Goal: Use online tool/utility: Use online tool/utility

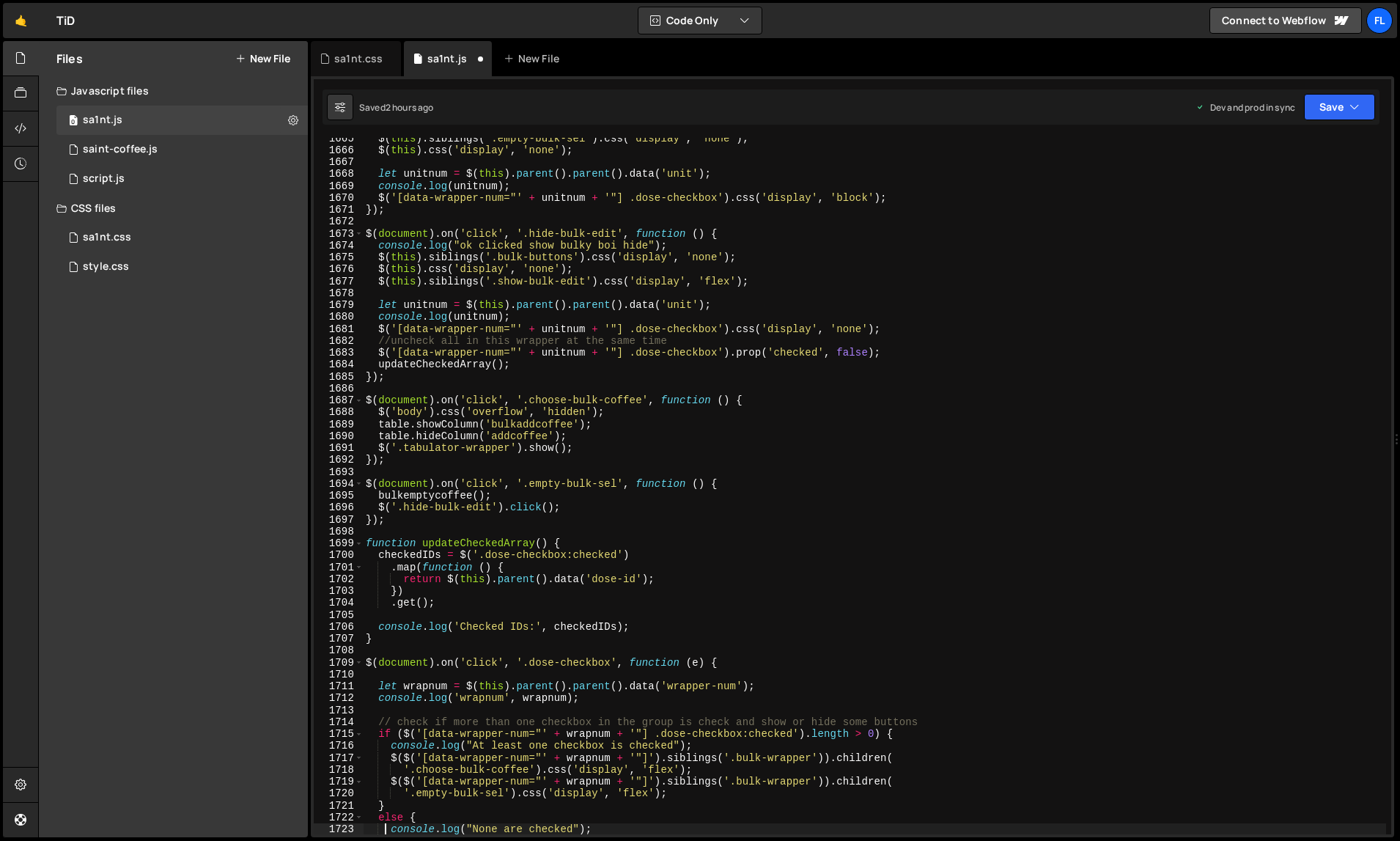
scroll to position [20566, 0]
click at [909, 450] on div "$ ( this ) . siblings ( '.empty-bulk-sel' ) . css ( 'display' , 'none' ) ; $ ( …" at bounding box center [875, 492] width 1024 height 721
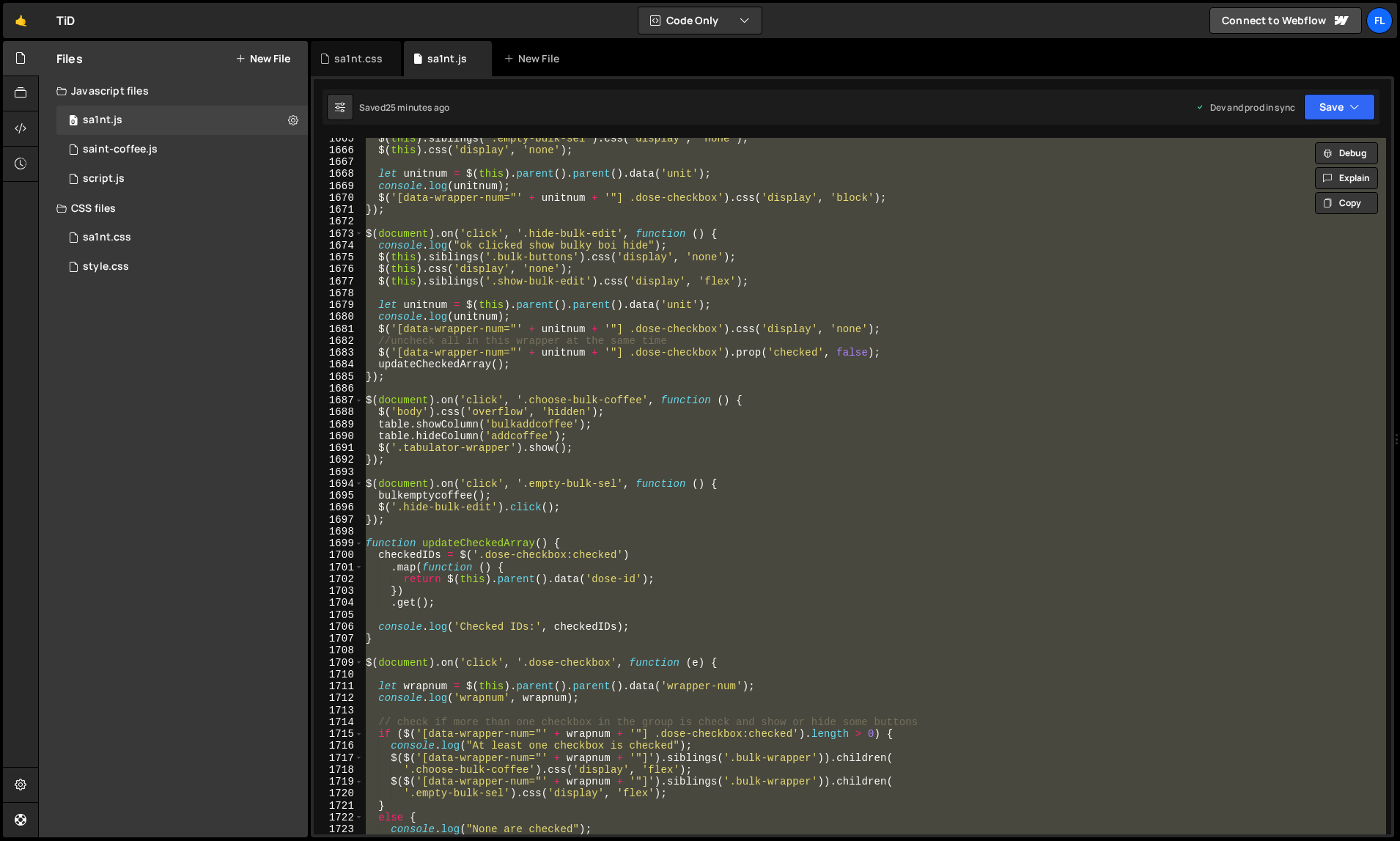
paste textarea
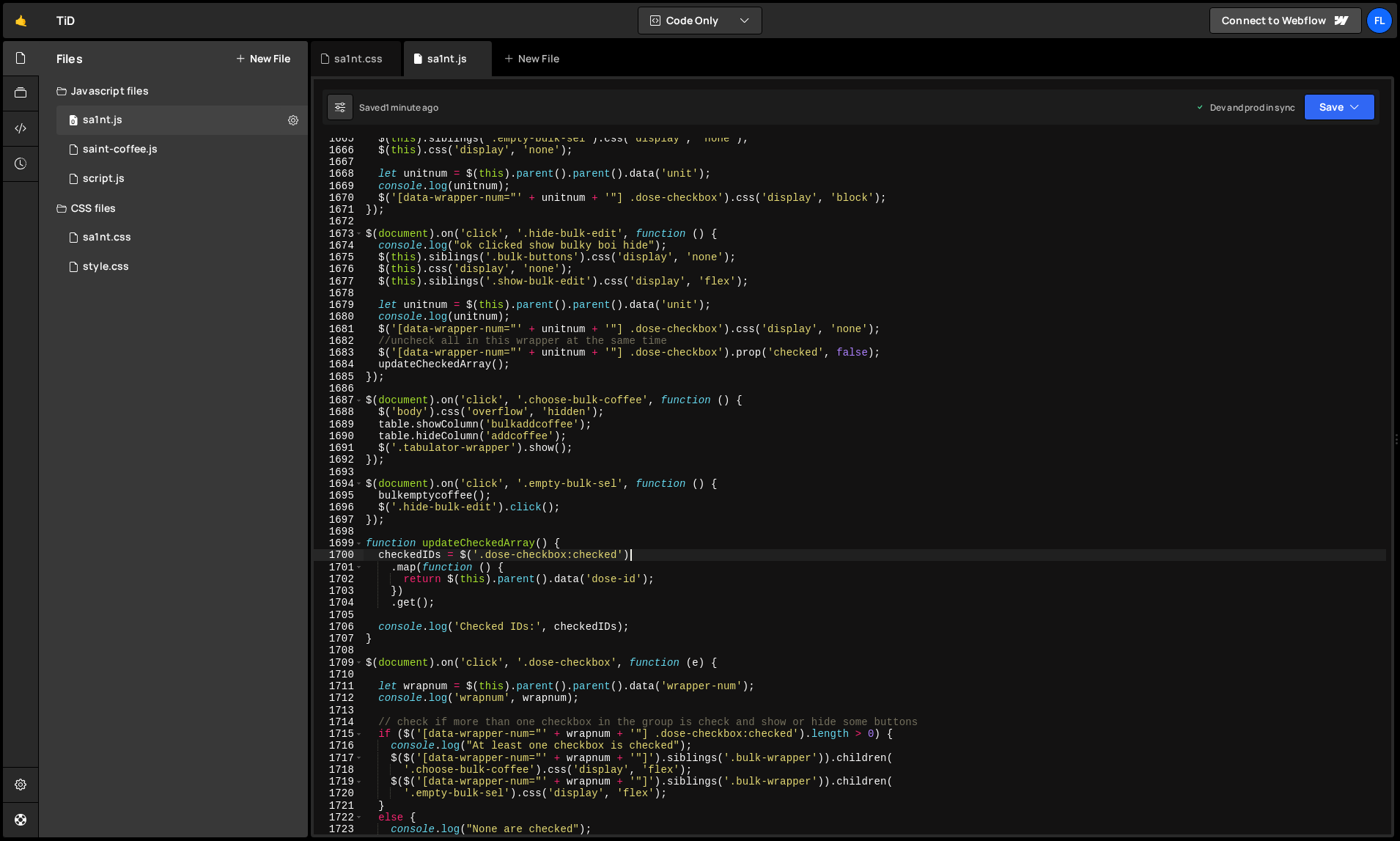
click at [927, 549] on div "$ ( this ) . siblings ( '.empty-bulk-sel' ) . css ( 'display' , 'none' ) ; $ ( …" at bounding box center [875, 492] width 1024 height 721
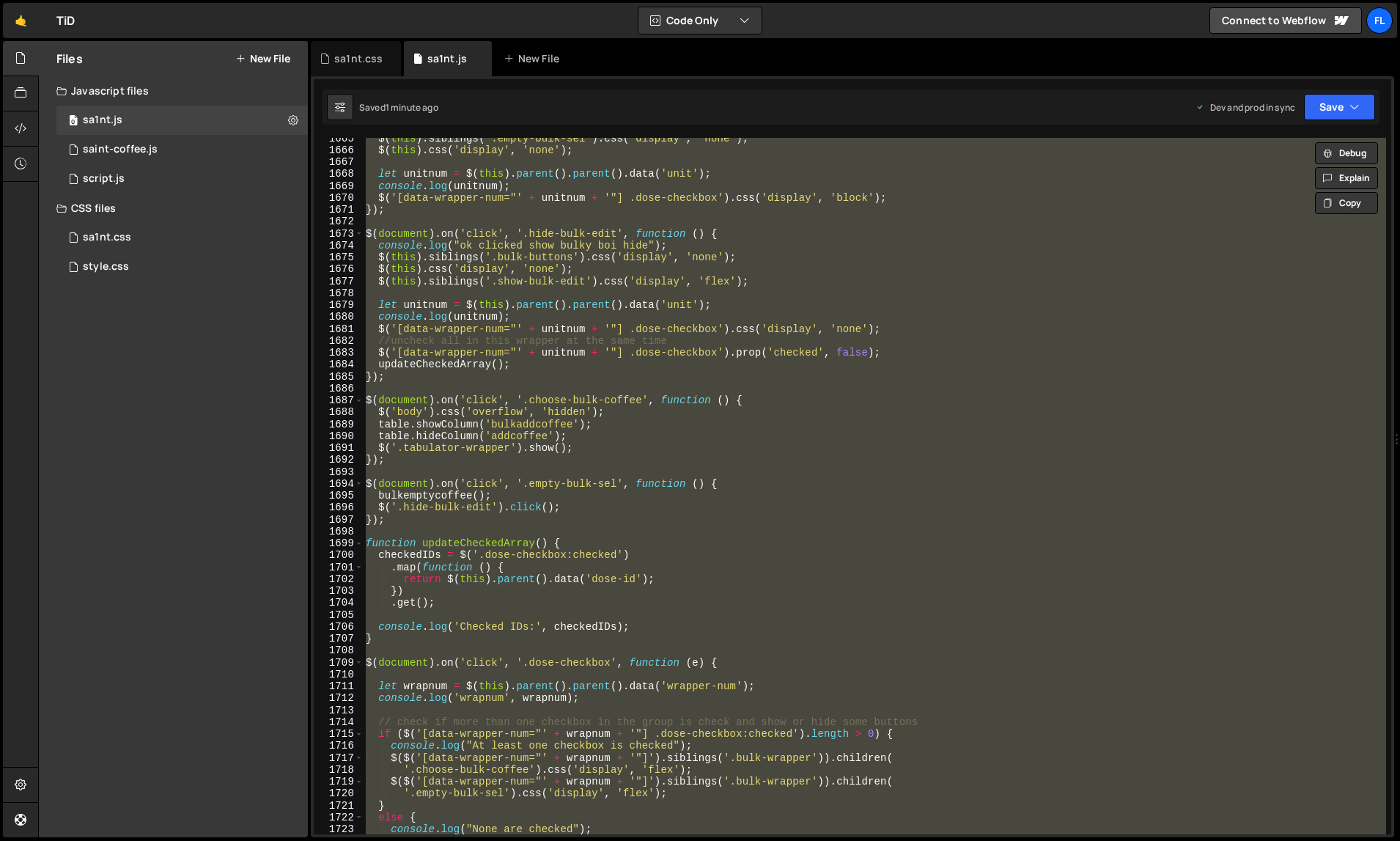
paste textarea
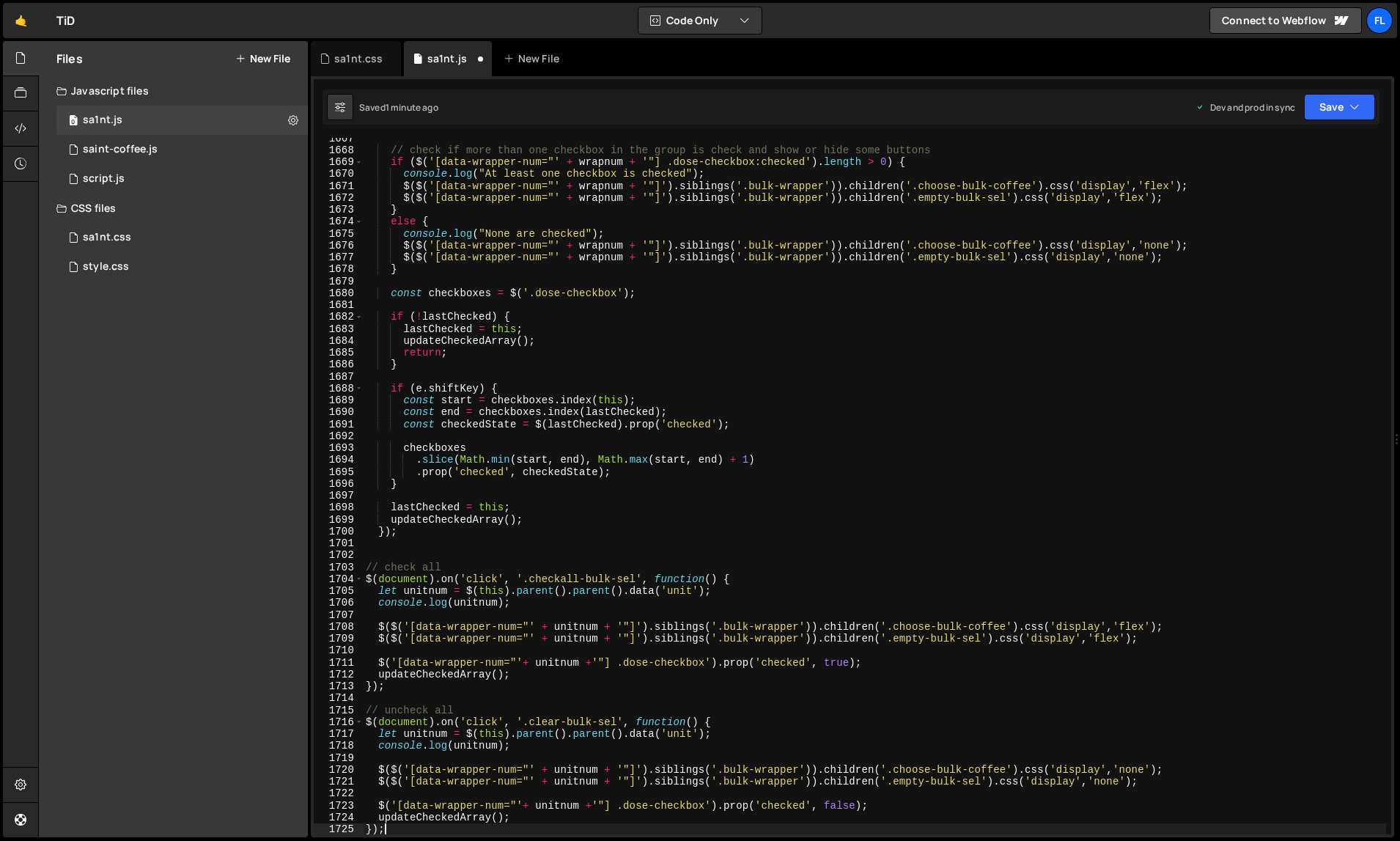
scroll to position [20590, 0]
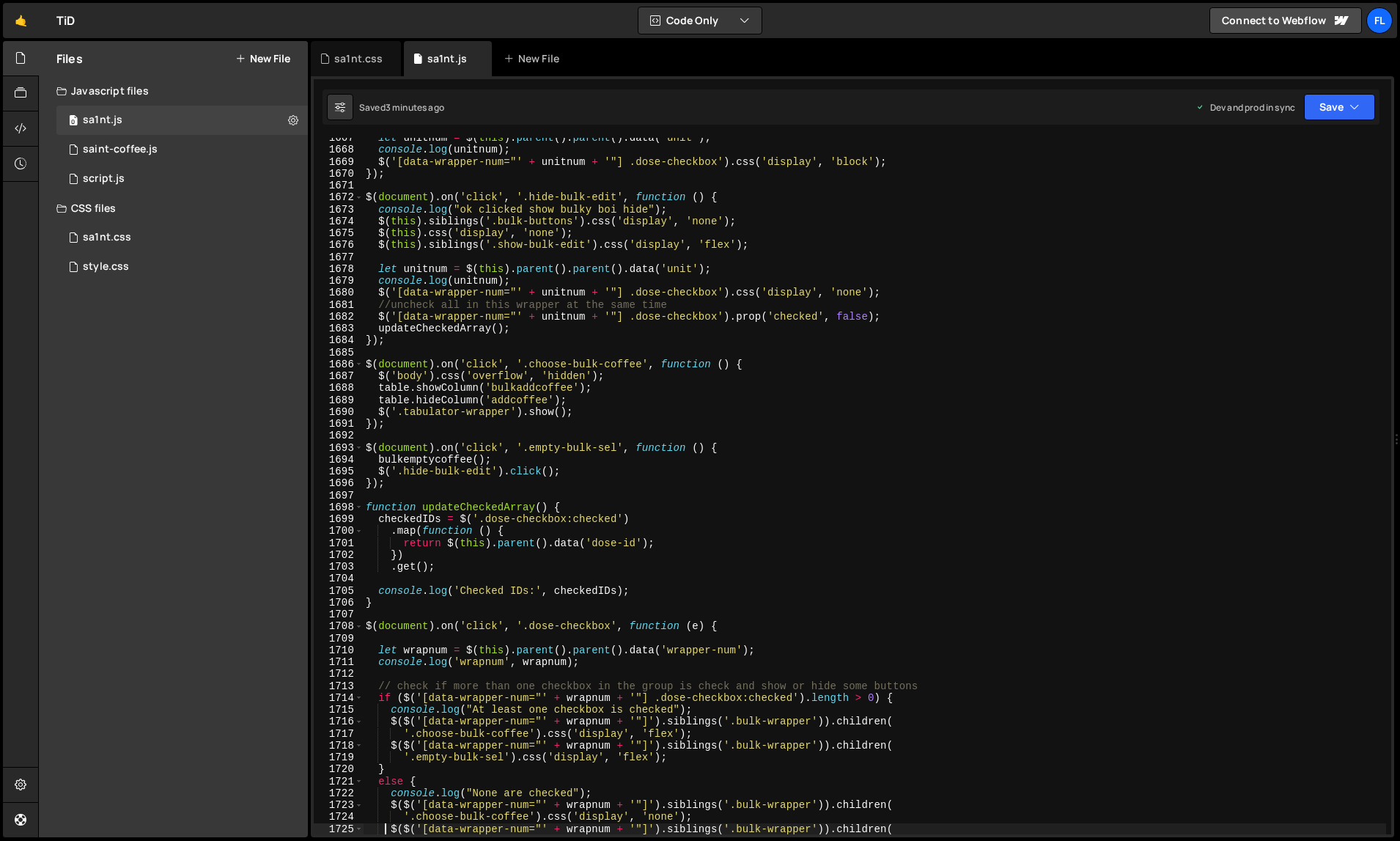
click at [888, 605] on div "let unitnum = $ ( this ) . parent ( ) . parent ( ) . data ( 'unit' ) ; console …" at bounding box center [875, 492] width 1024 height 721
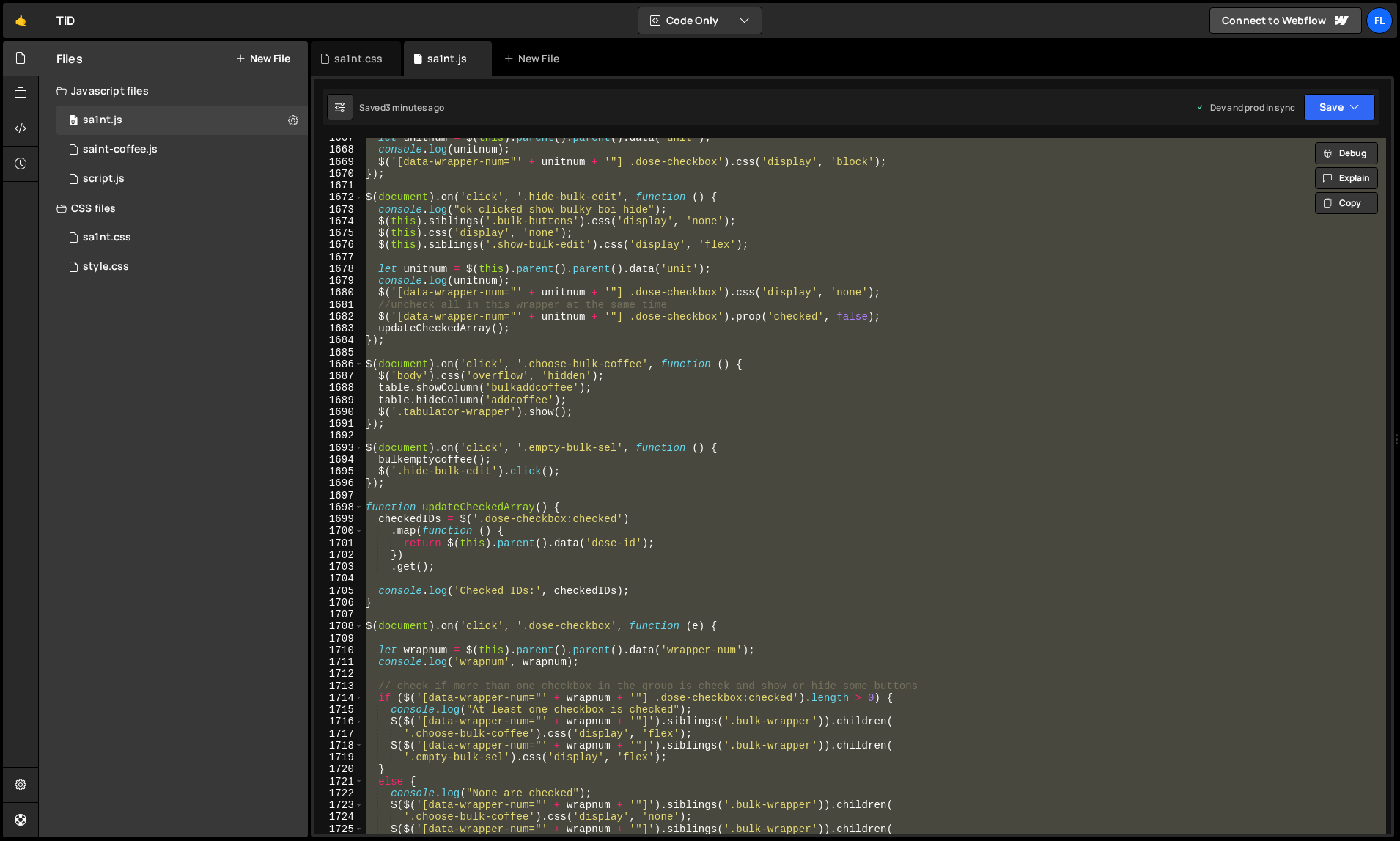
paste textarea
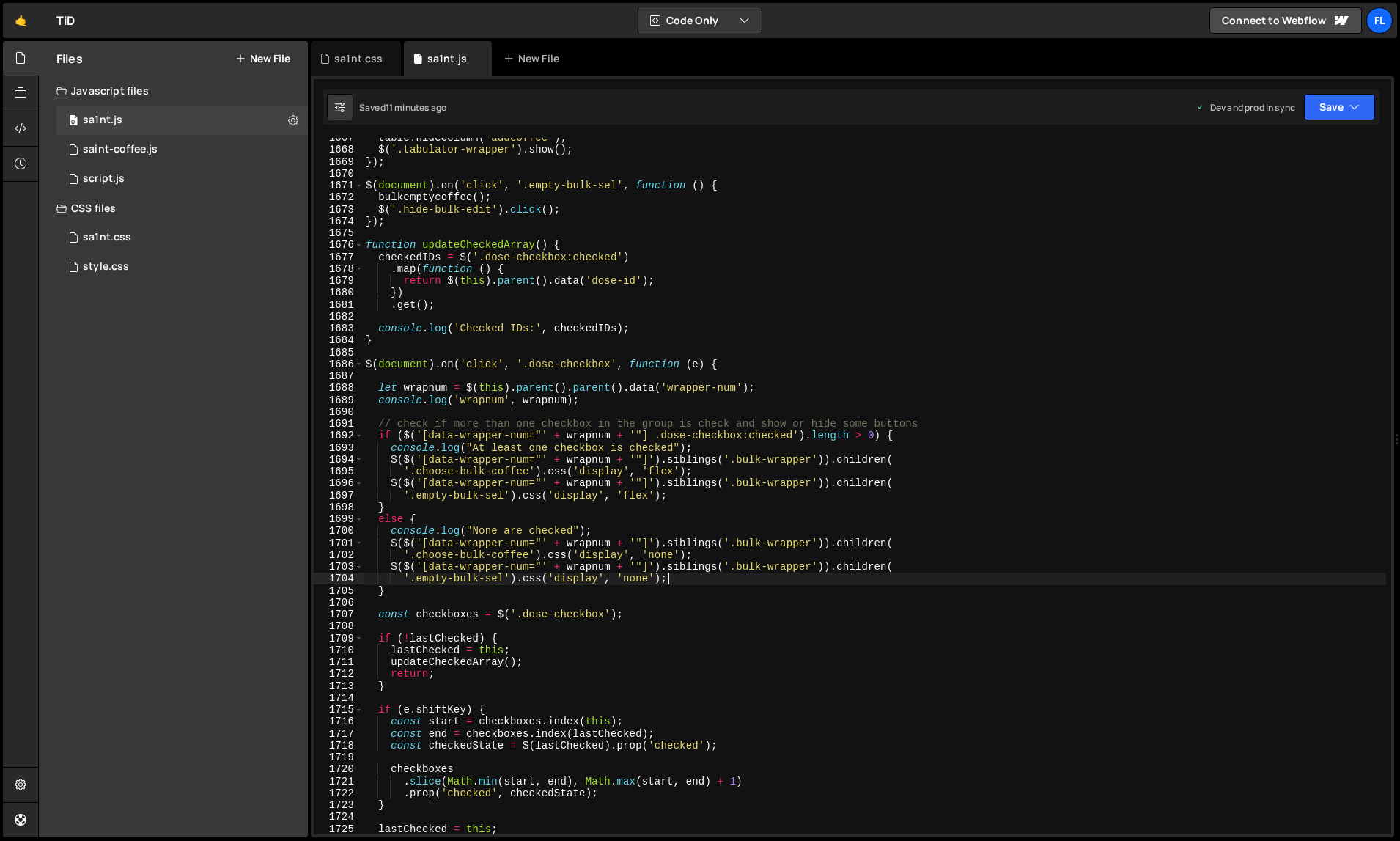
click at [784, 574] on div "table . hideColumn ( 'addcoffee' ) ; $ ( '.tabulator-wrapper' ) . show ( ) ; })…" at bounding box center [875, 492] width 1024 height 721
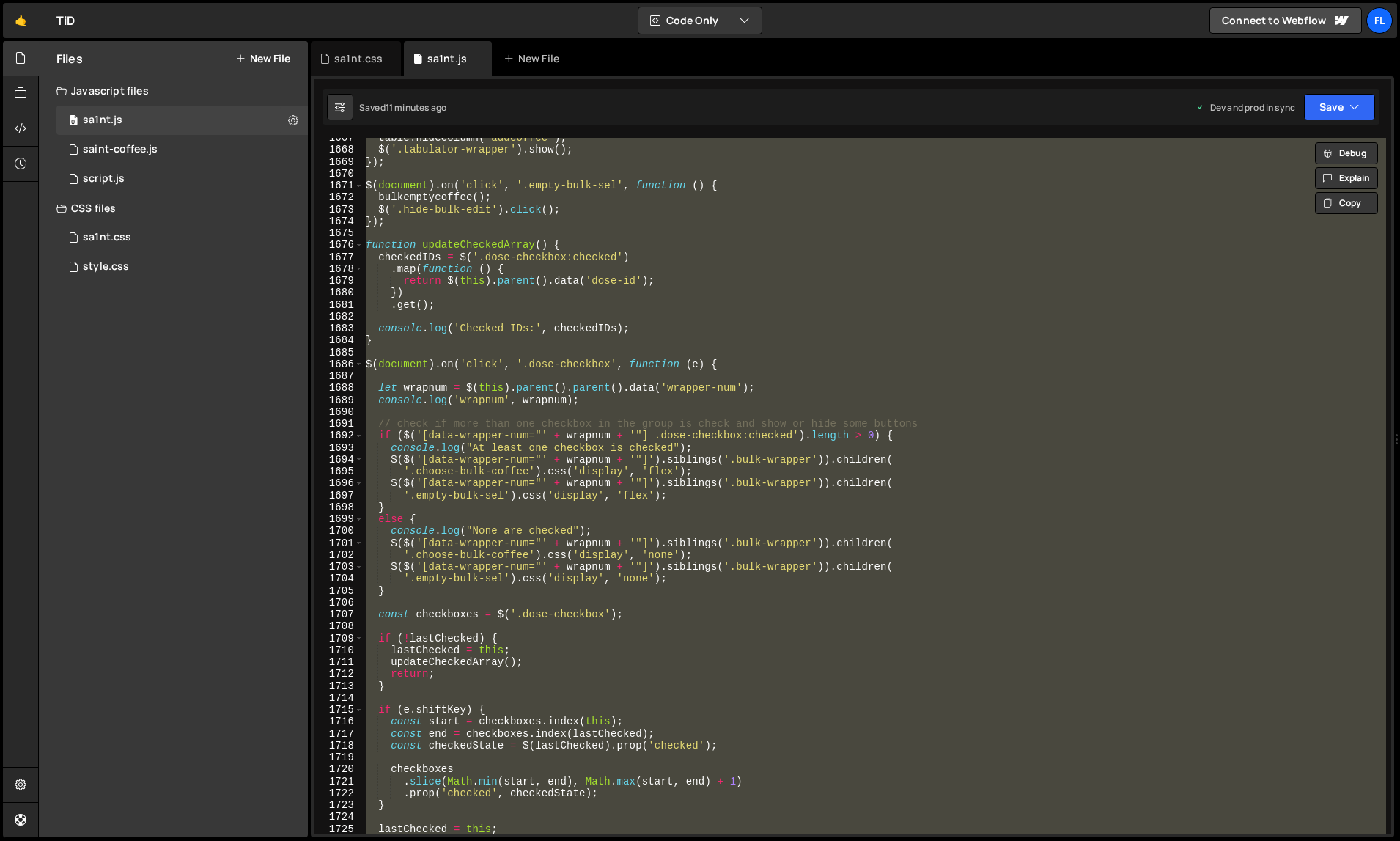
paste textarea
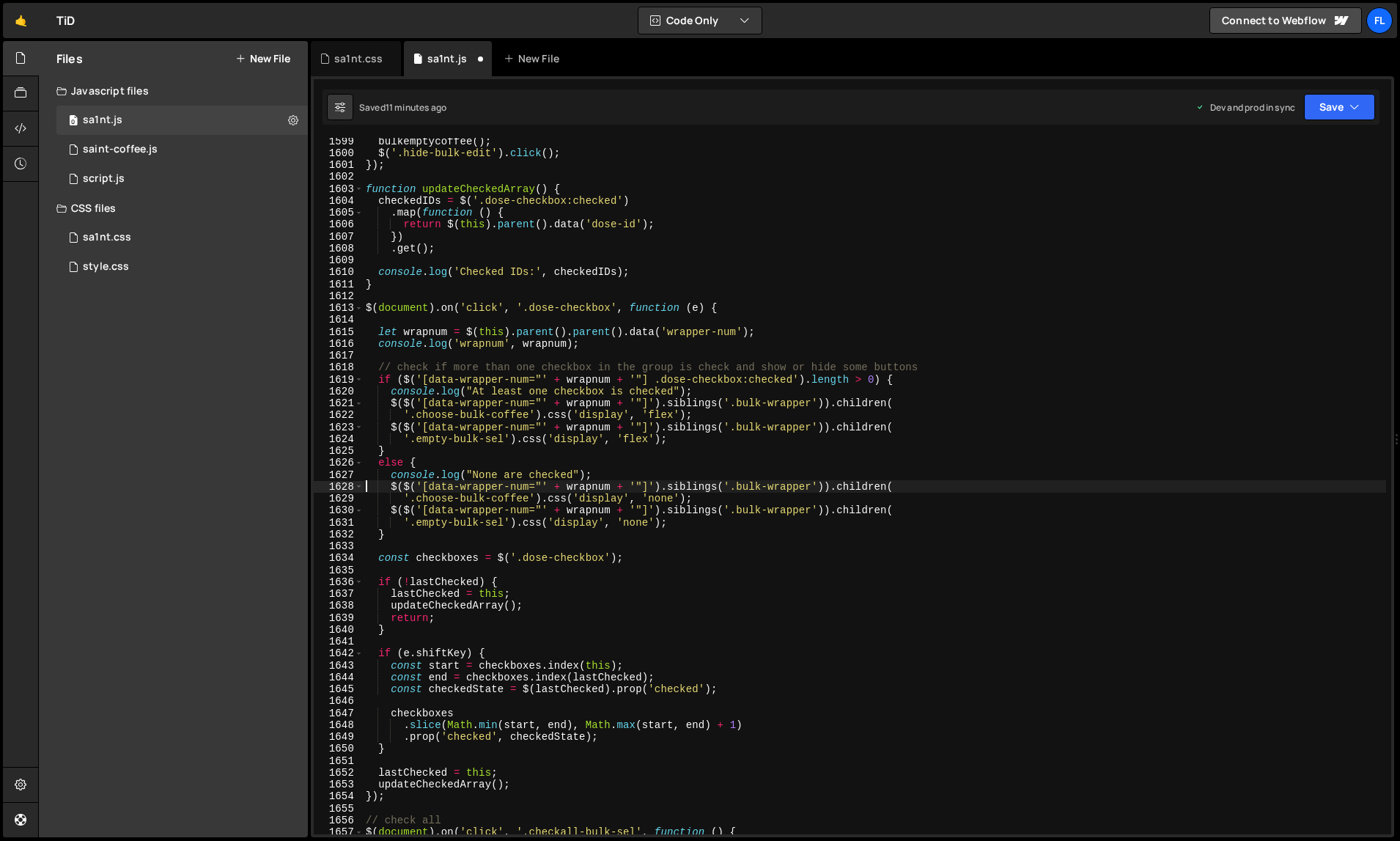
scroll to position [19467, 0]
click at [935, 562] on div "bulkemptycoffee ( ) ; $ ( '.hide-bulk-edit' ) . click ( ) ; }) ; function updat…" at bounding box center [875, 495] width 1024 height 721
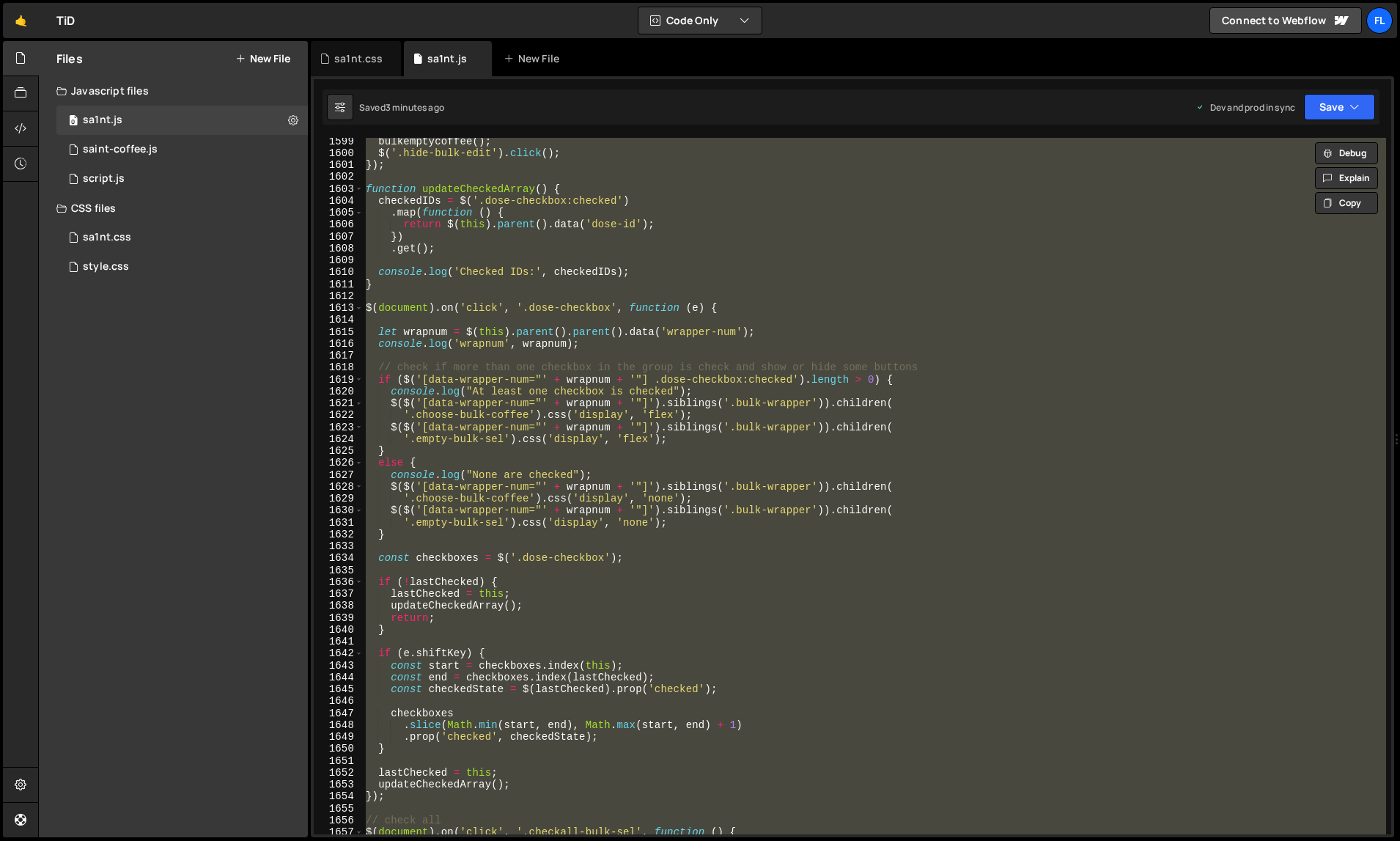
paste textarea
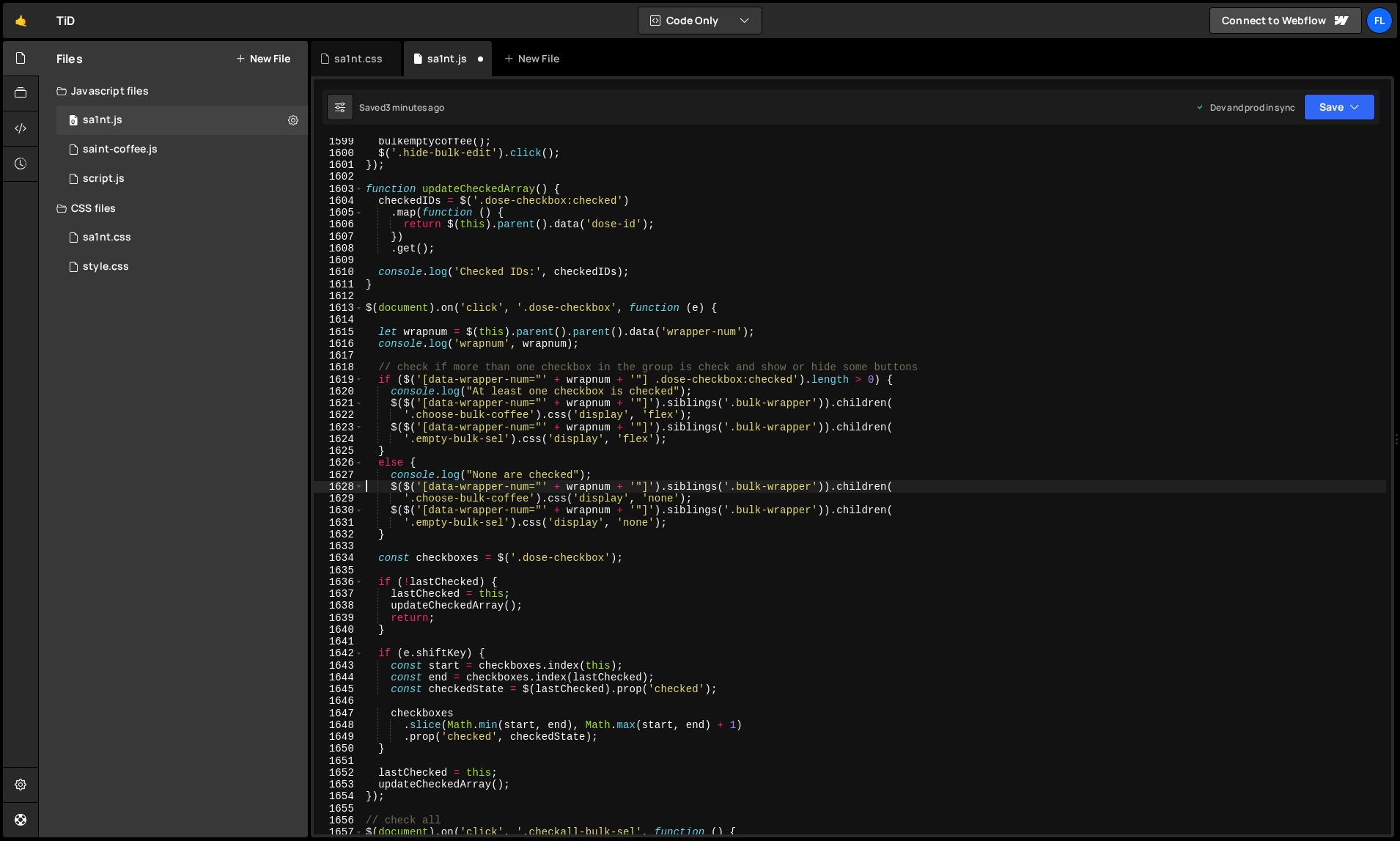
type textarea "$($('[data-wrapper-num="' + wrapnum + '"]').siblings('.bulk-wrapper')).children("
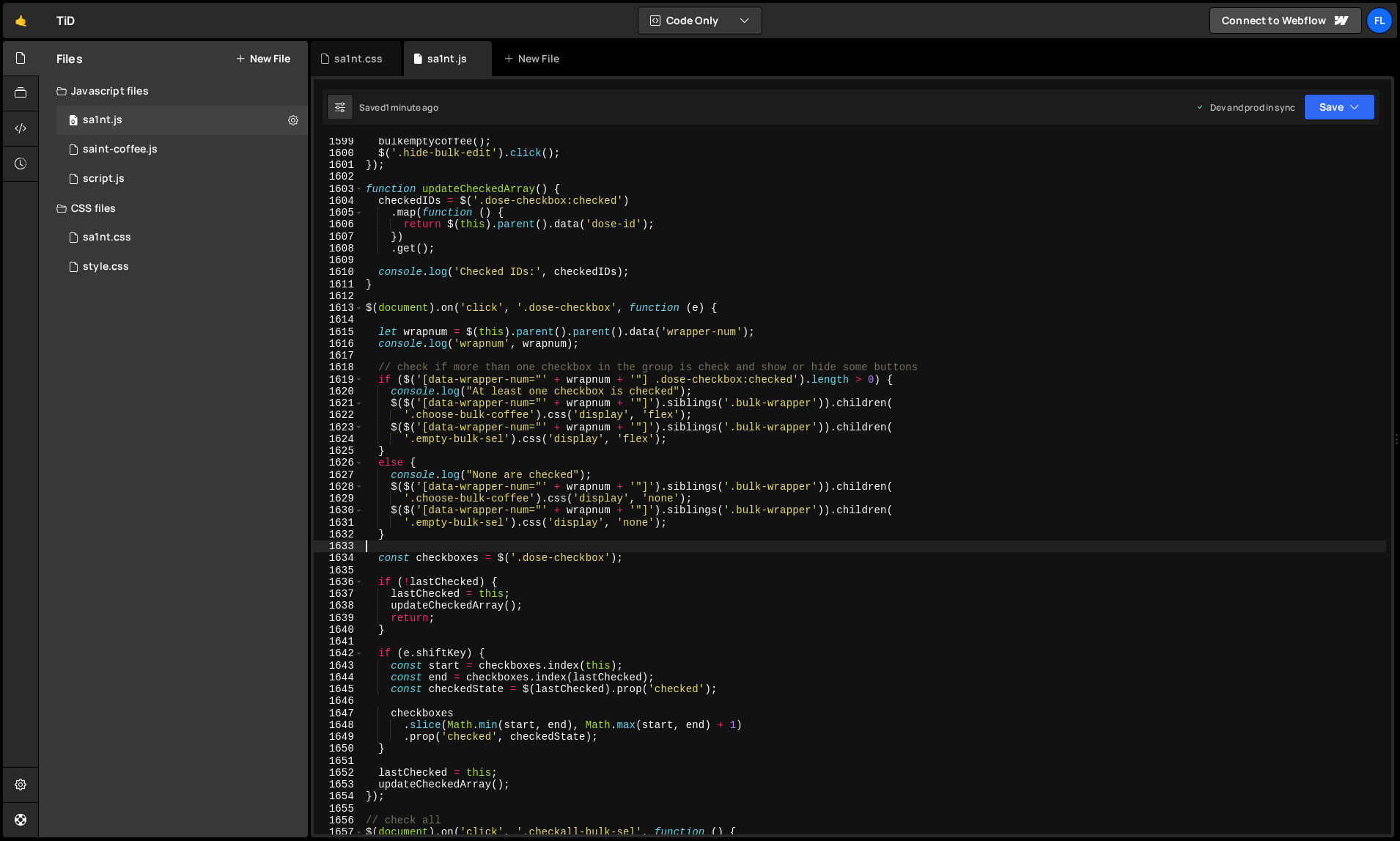
click at [951, 541] on div "bulkemptycoffee ( ) ; $ ( '.hide-bulk-edit' ) . click ( ) ; }) ; function updat…" at bounding box center [875, 495] width 1024 height 721
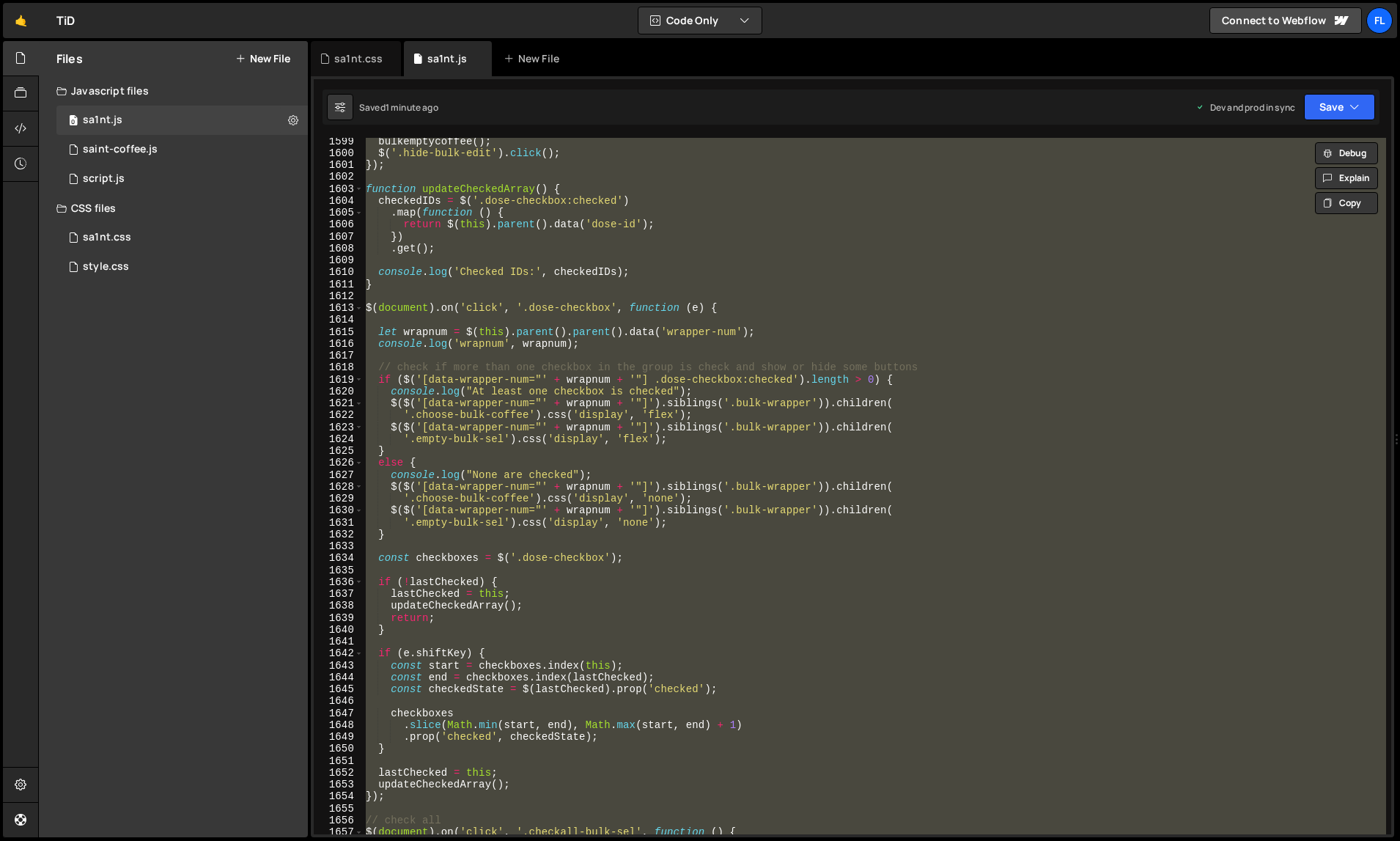
paste textarea
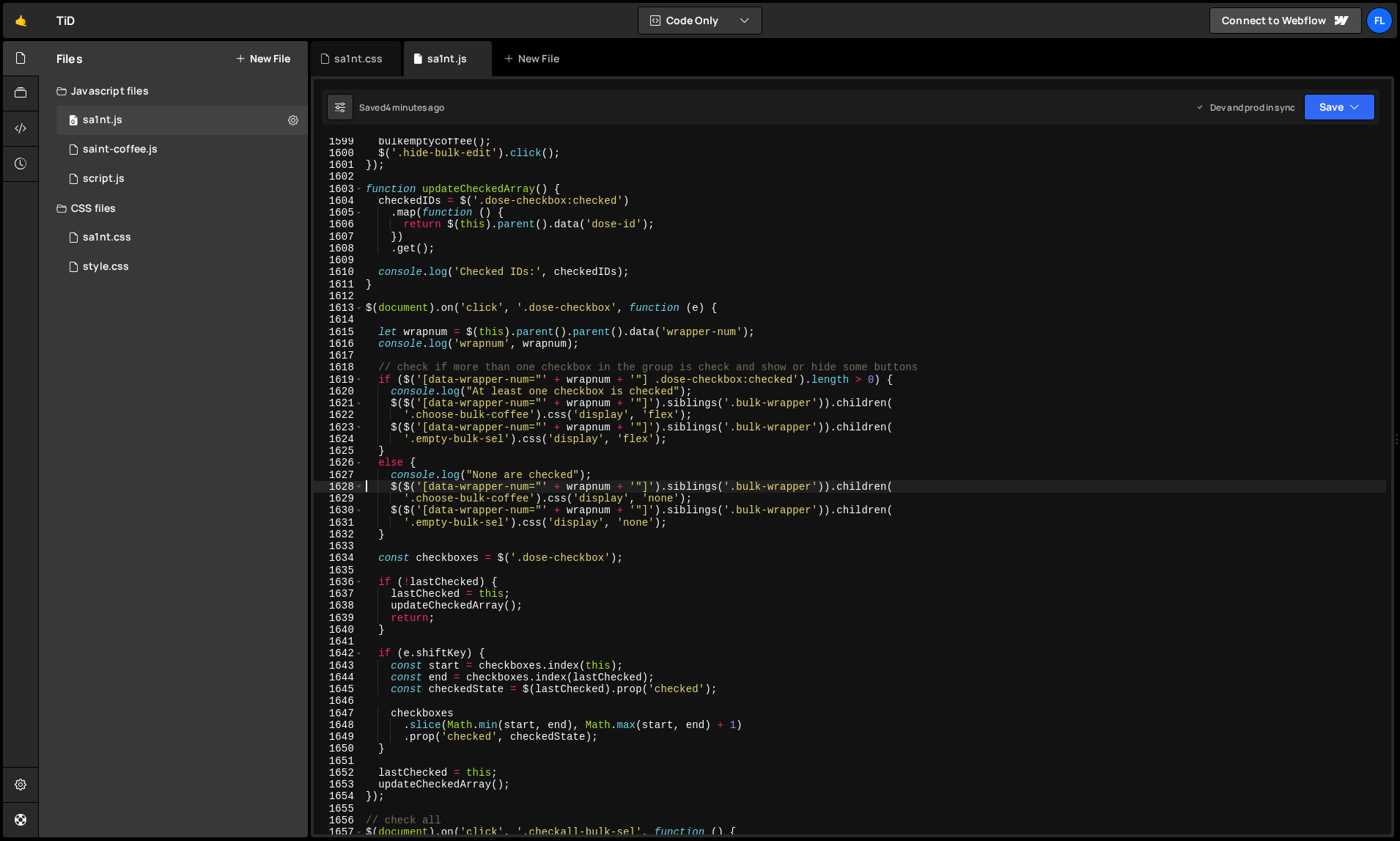
click at [967, 581] on div "bulkemptycoffee ( ) ; $ ( '.hide-bulk-edit' ) . click ( ) ; }) ; function updat…" at bounding box center [875, 495] width 1024 height 721
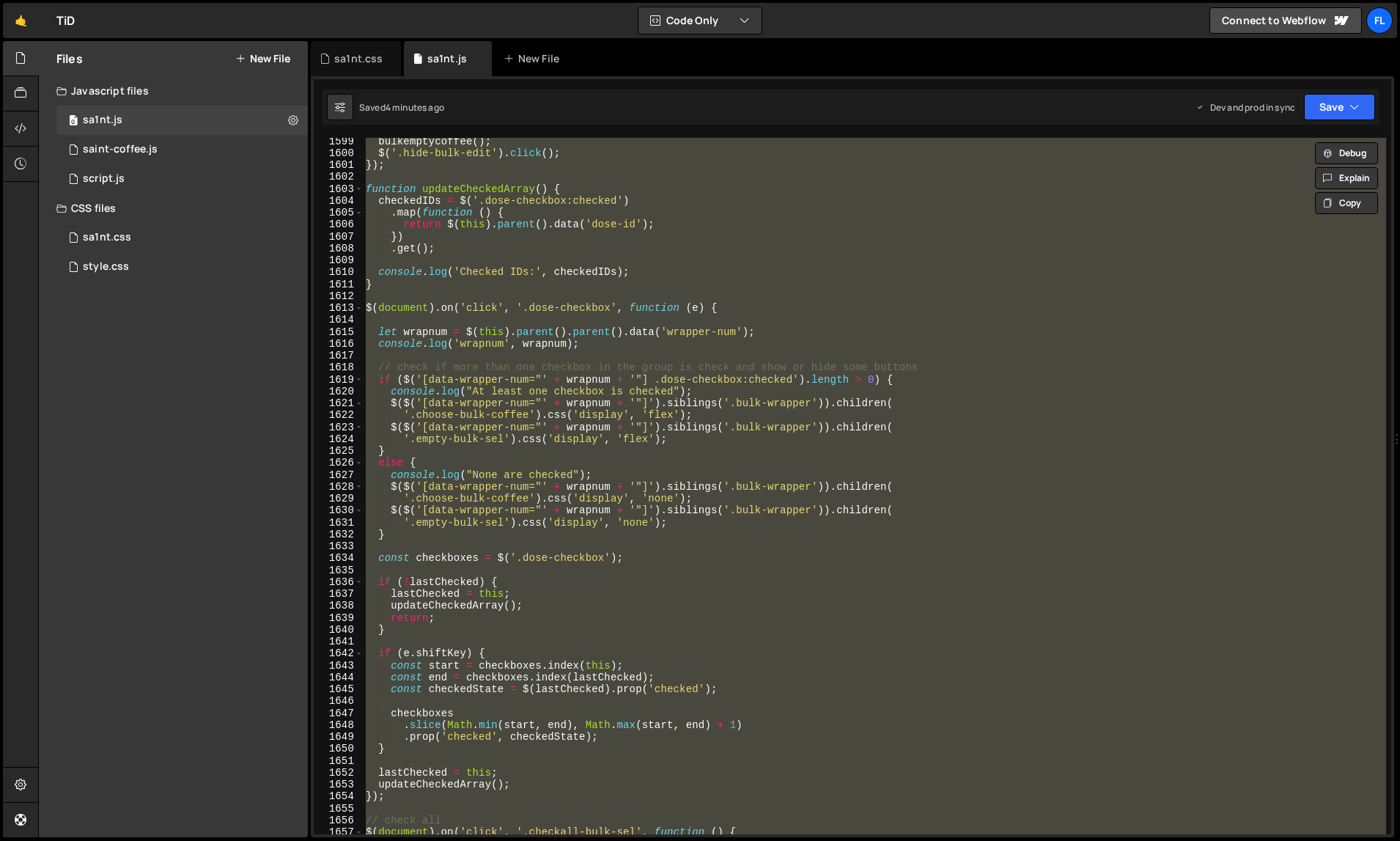
paste textarea
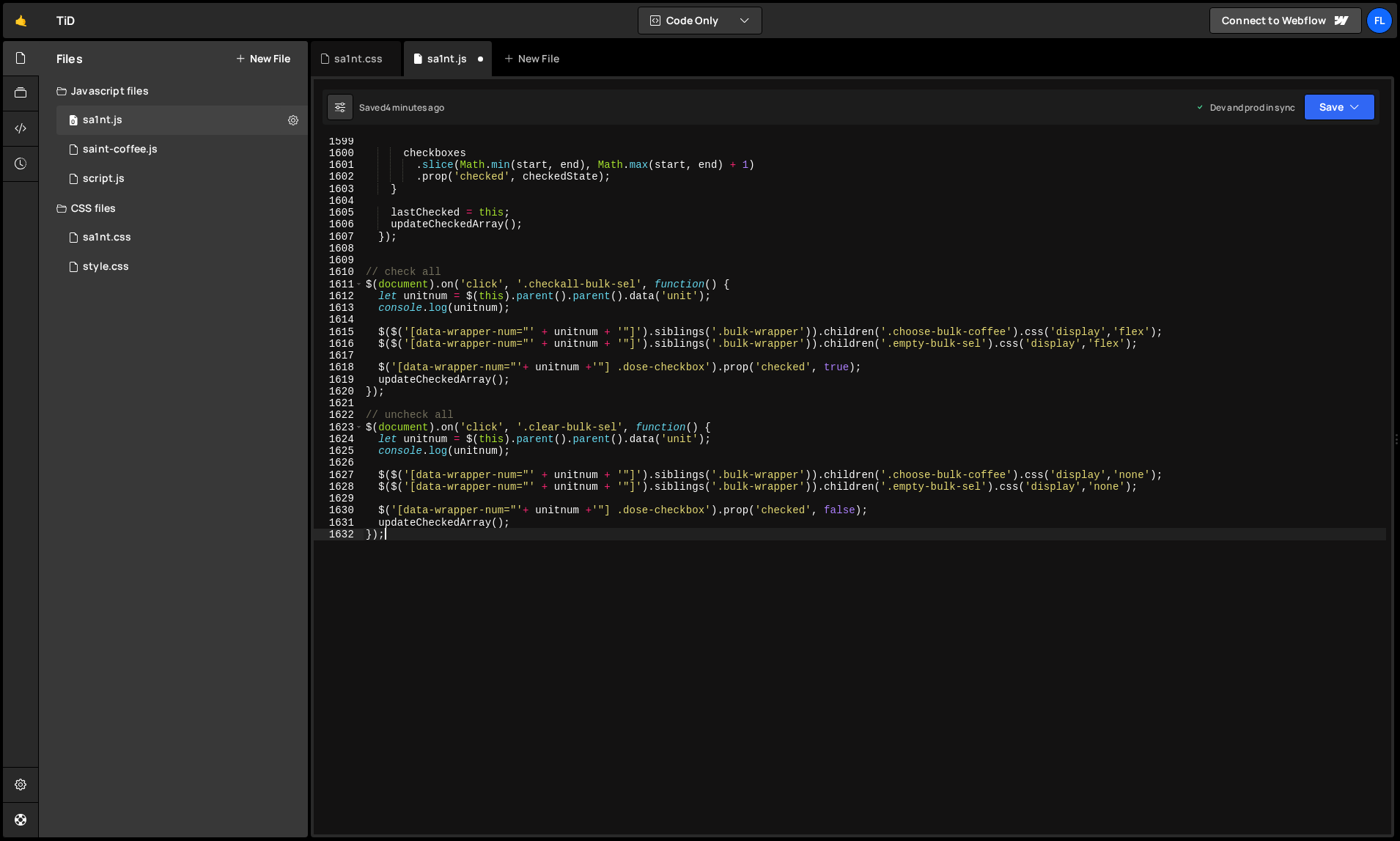
type textarea "$($('[data-wrapper-num="' + wrapnum + '"]').siblings('.bulk-wrapper')).children("
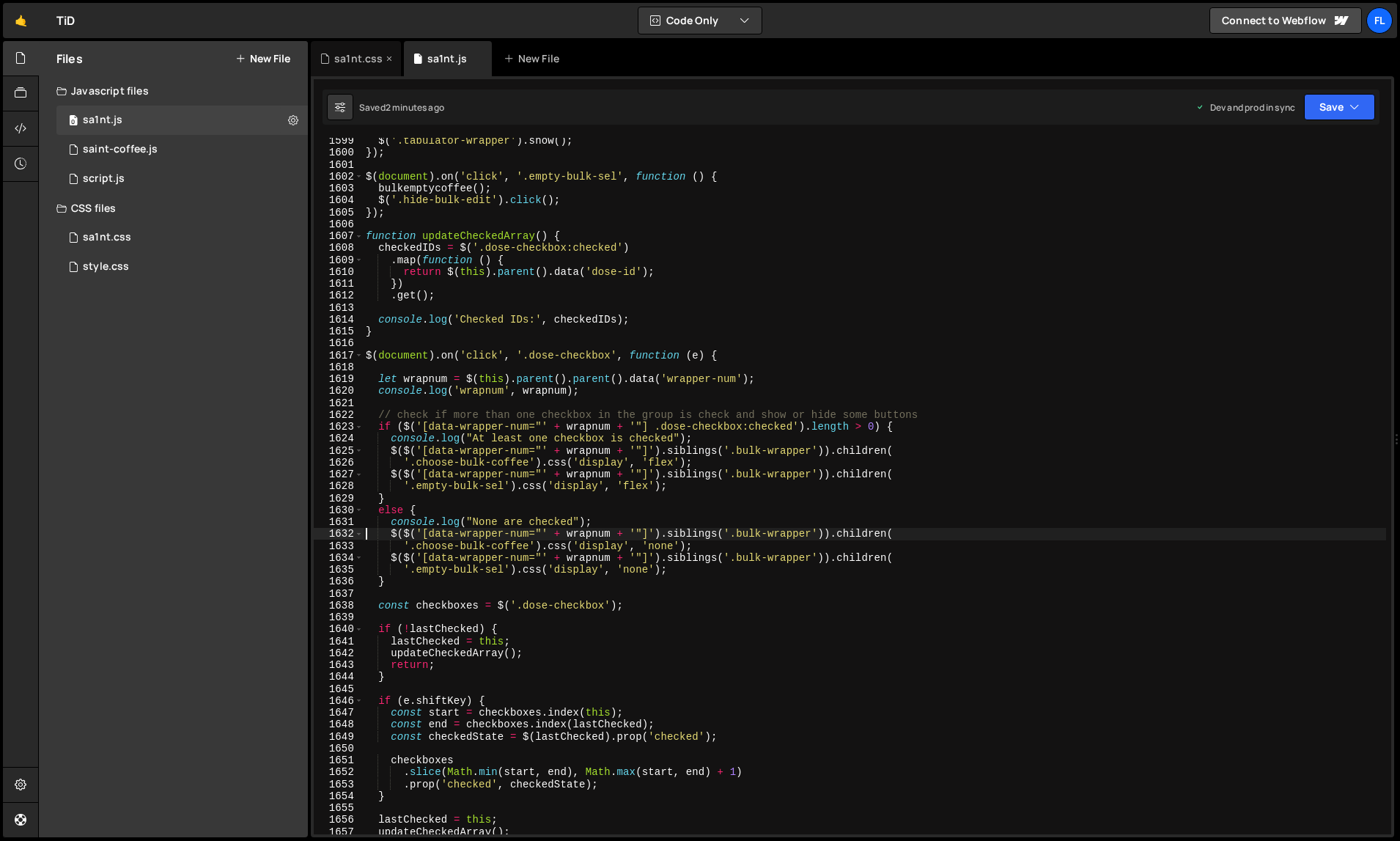
click at [357, 66] on div "sa1nt.css" at bounding box center [356, 59] width 90 height 36
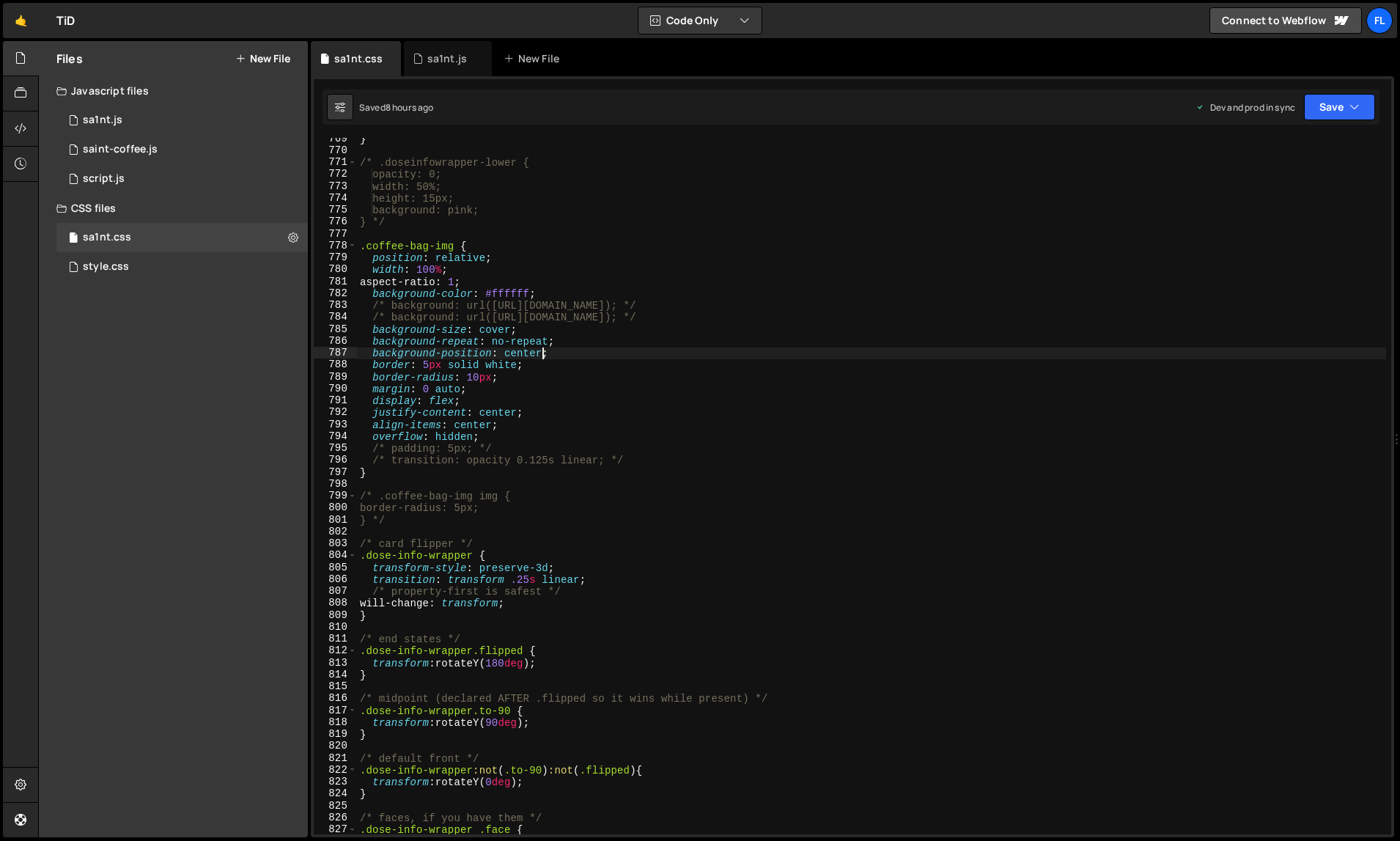
click at [545, 356] on div "} /* .doseinfowrapper-lower { opacity: 0; width: 50%; height: 15px; background:…" at bounding box center [872, 493] width 1030 height 721
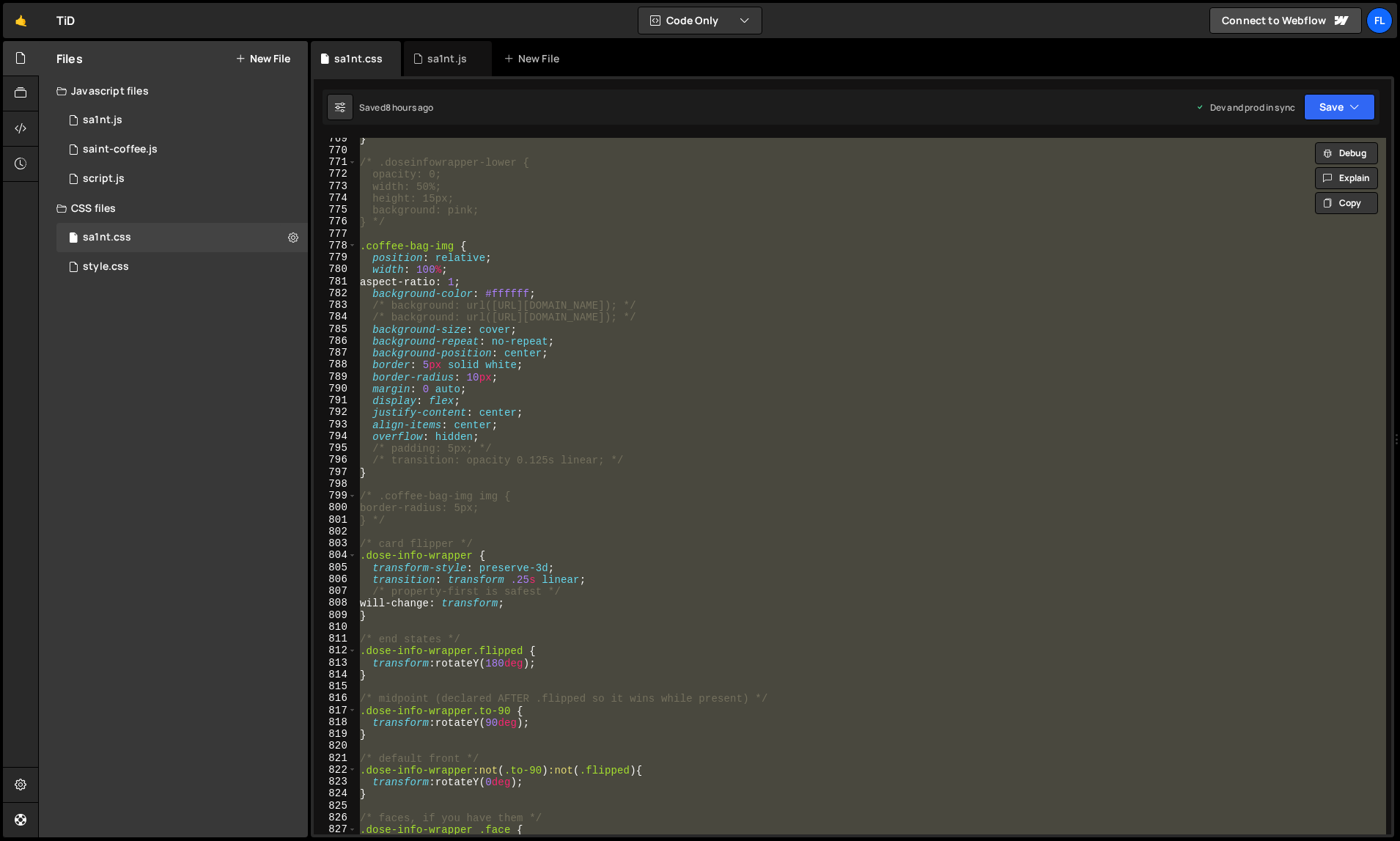
paste textarea
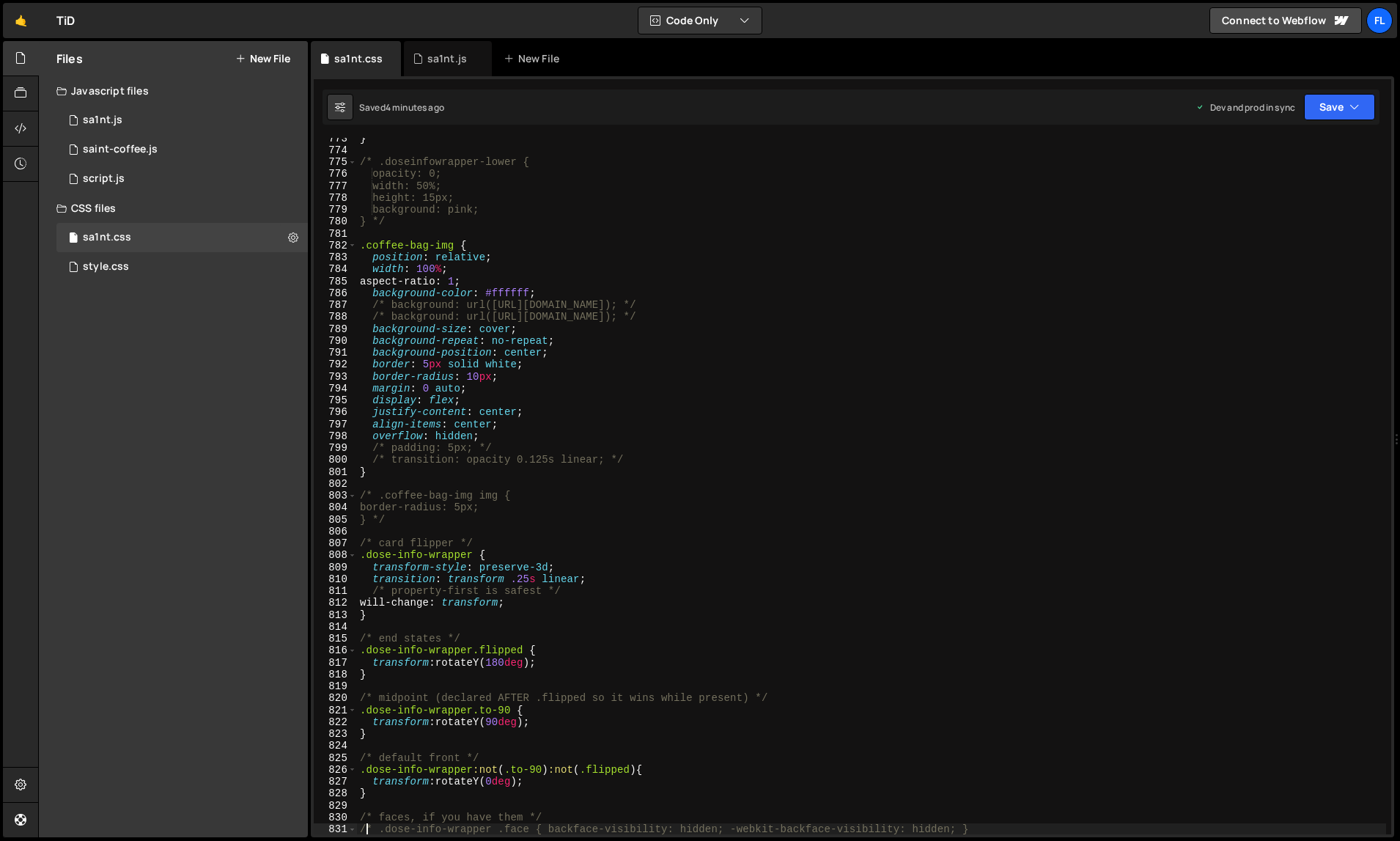
click at [892, 525] on div "} /* .doseinfowrapper-lower { opacity: 0; width: 50%; height: 15px; background:…" at bounding box center [872, 492] width 1030 height 721
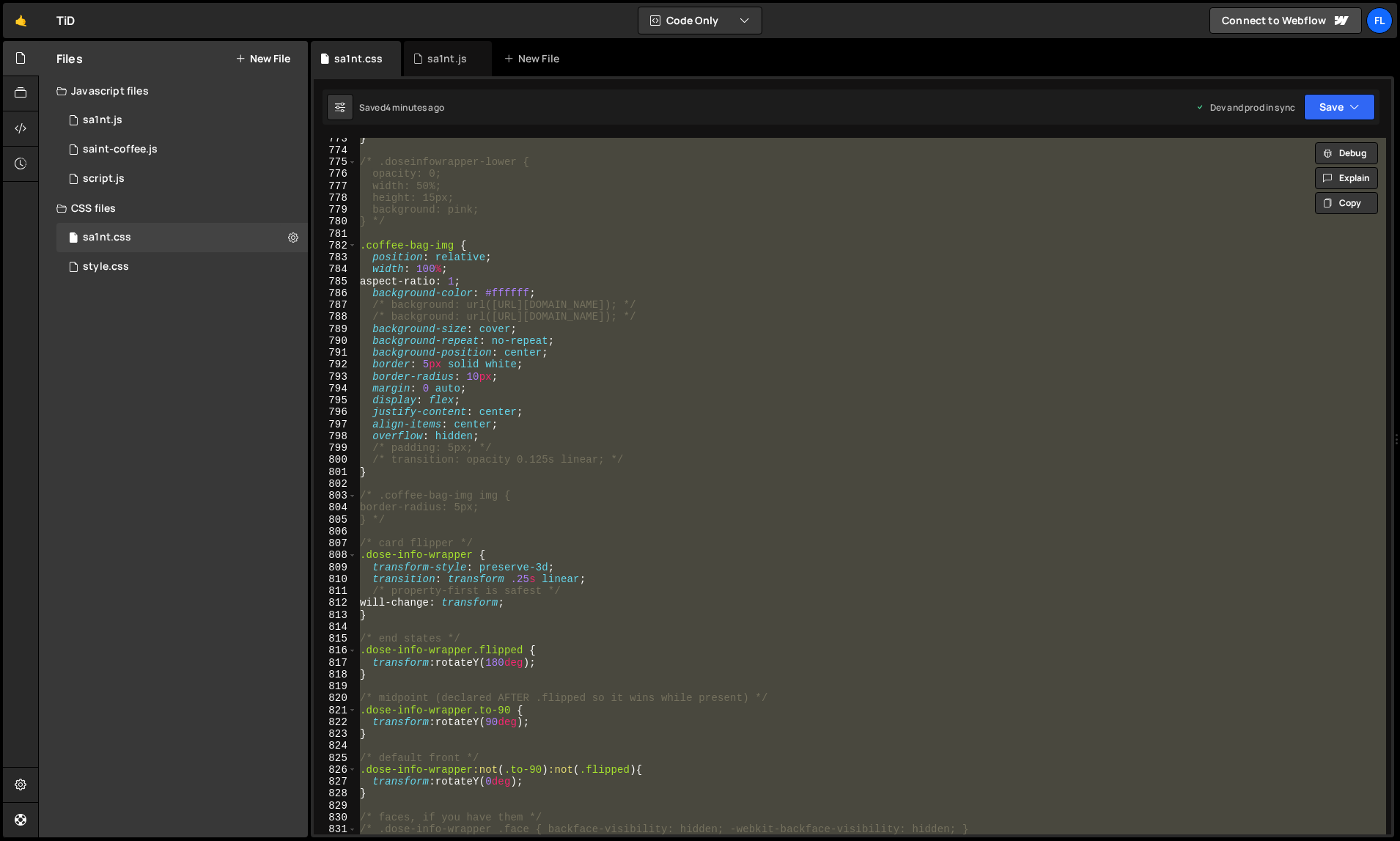
paste textarea
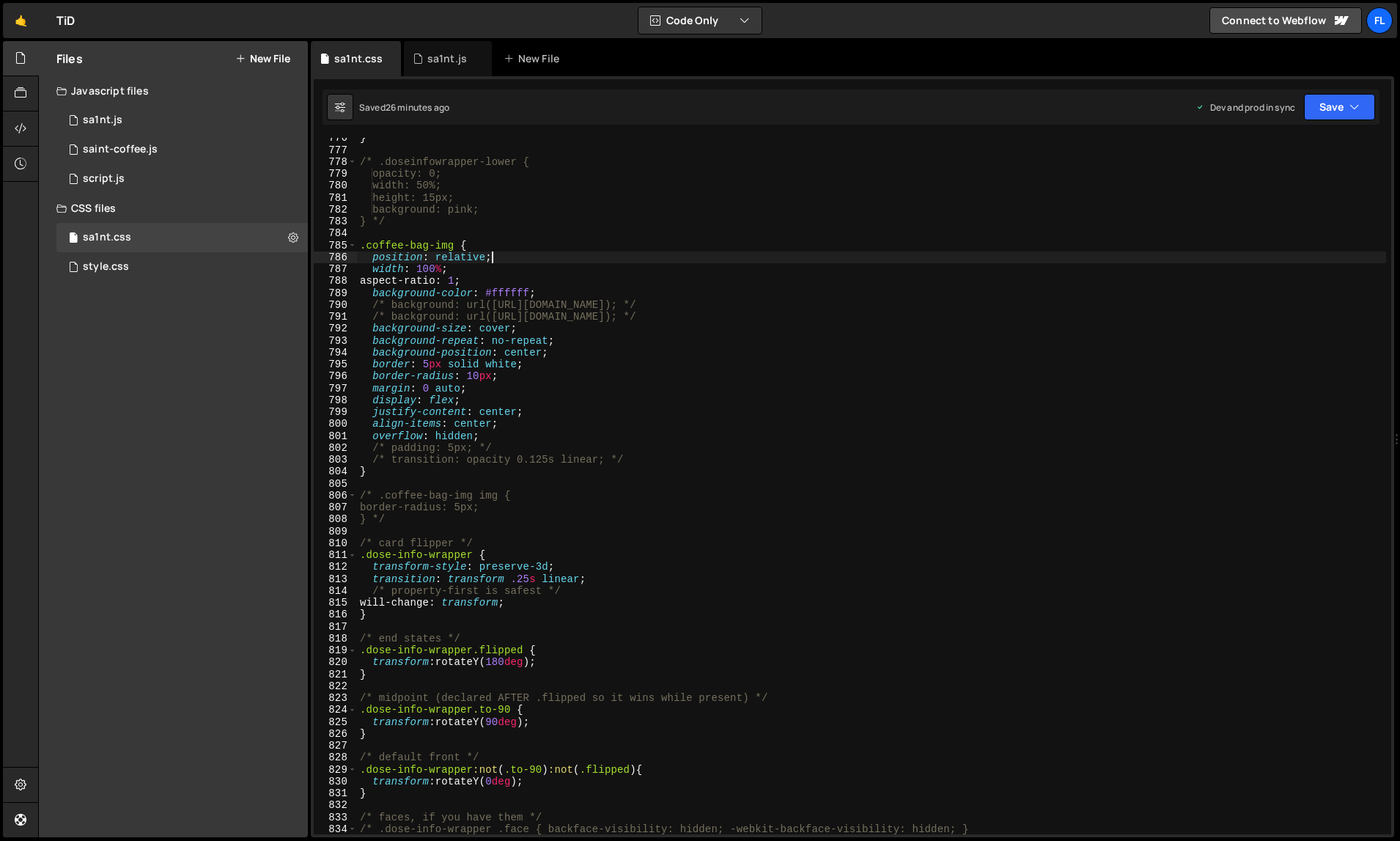
click at [999, 262] on div "} /* .doseinfowrapper-lower { opacity: 0; width: 50%; height: 15px; background:…" at bounding box center [872, 492] width 1030 height 721
type textarea "position: relative;"
click at [444, 55] on div "sa1nt.js" at bounding box center [447, 59] width 40 height 14
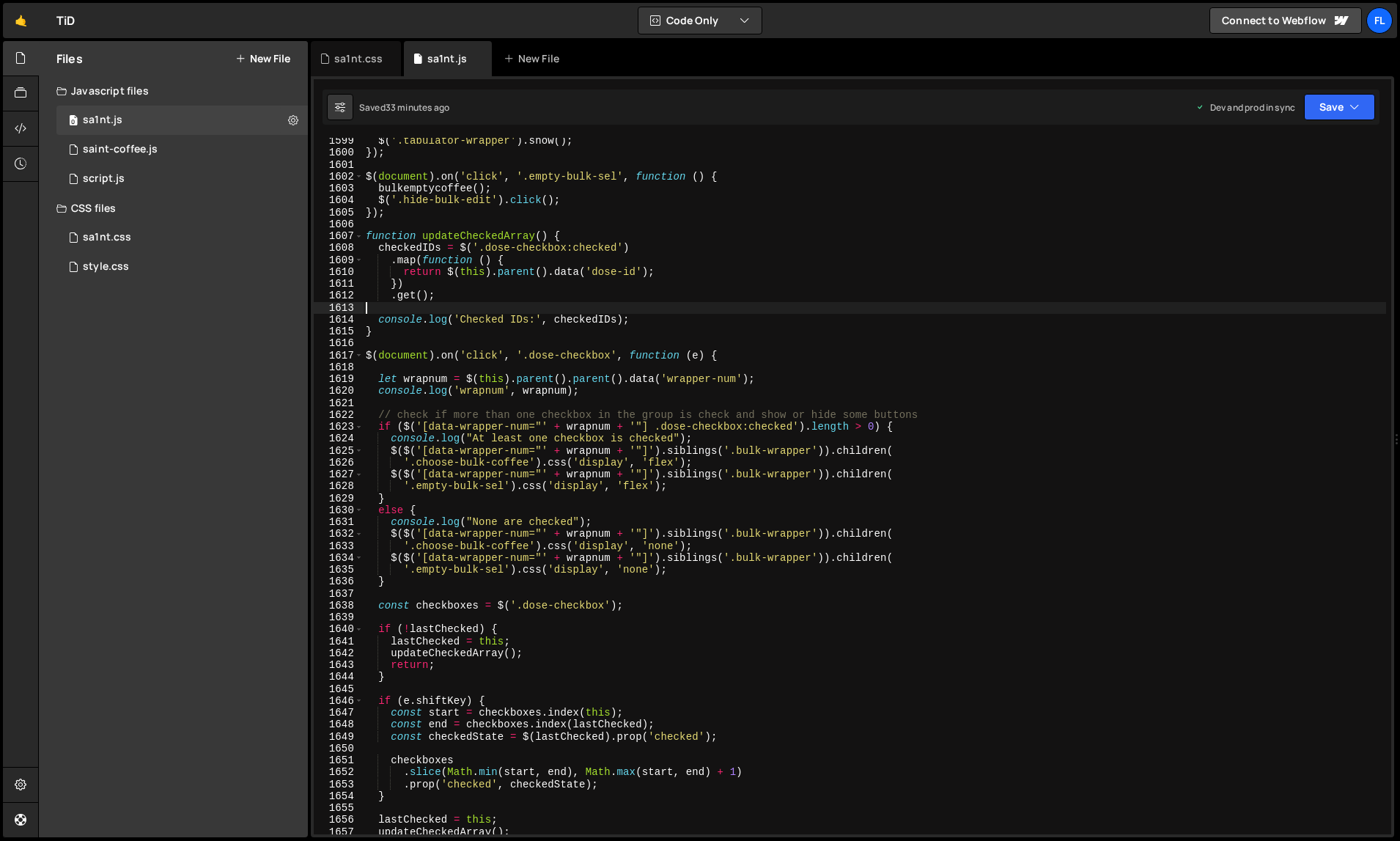
click at [758, 302] on div "$ ( '.tabulator-wrapper' ) . show ( ) ; }) ; $ ( document ) . on ( 'click' , '.…" at bounding box center [875, 495] width 1024 height 721
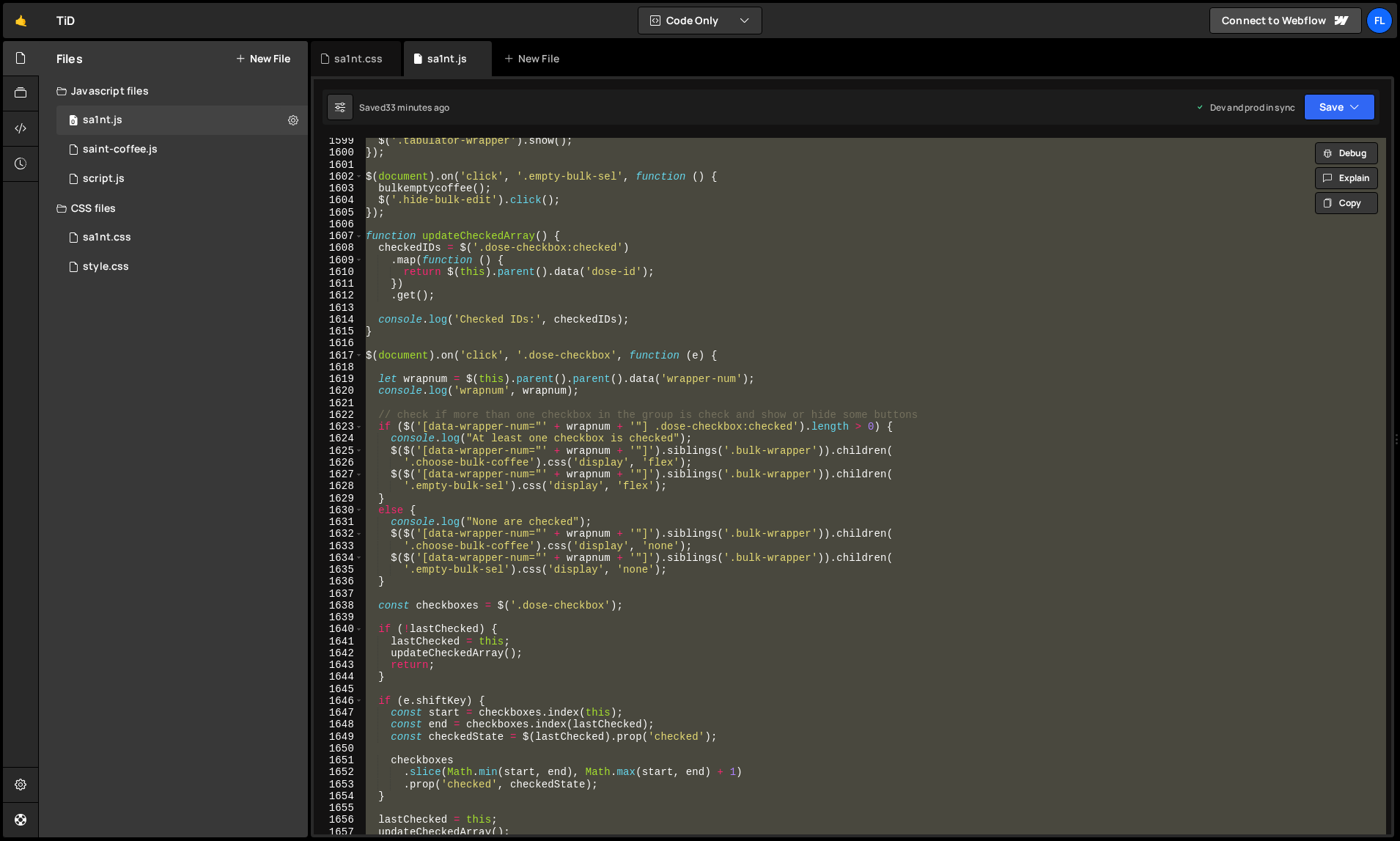
paste textarea
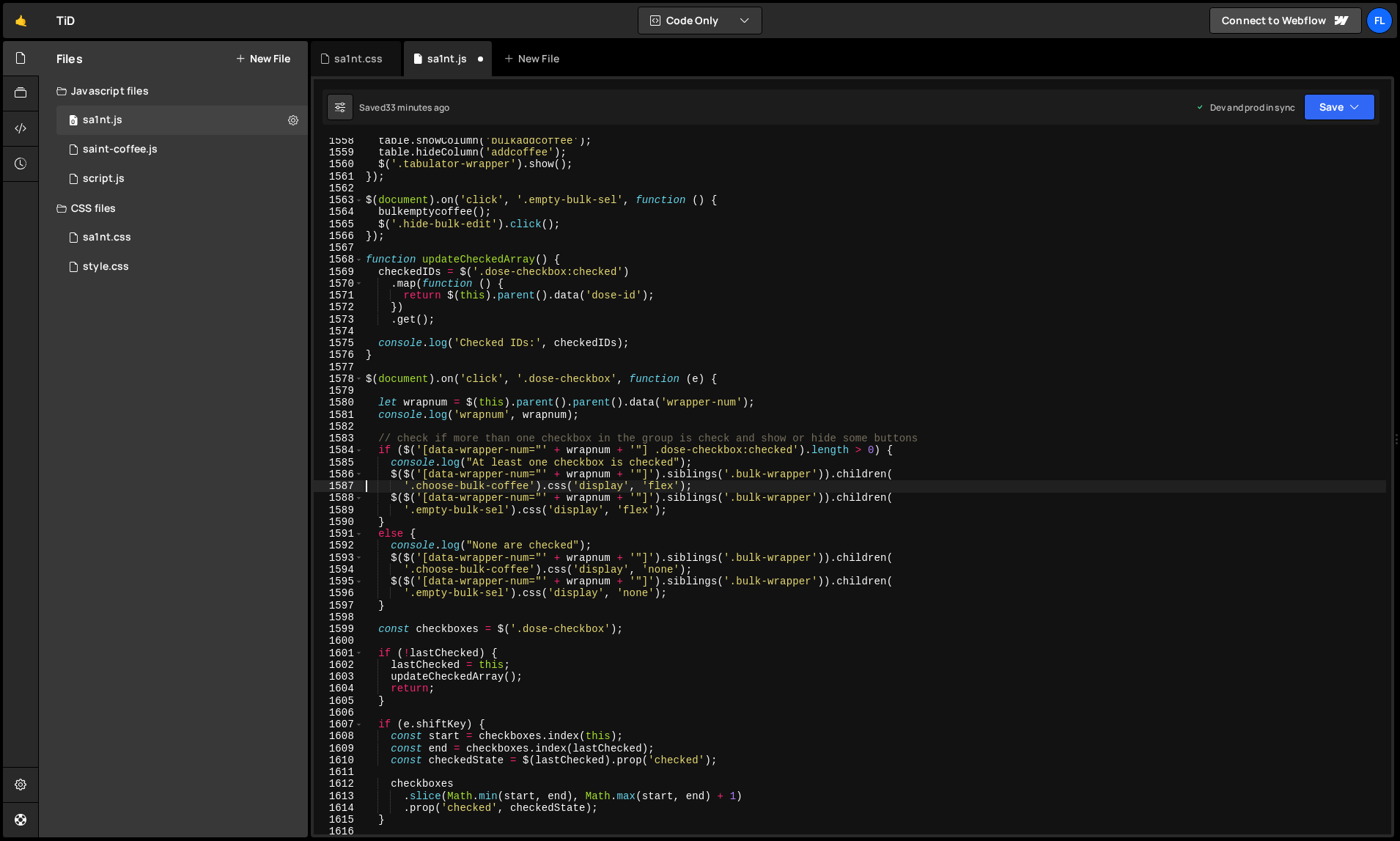
type textarea "'.choose-bulk-coffee').css('display', 'flex');"
